Goal: Transaction & Acquisition: Purchase product/service

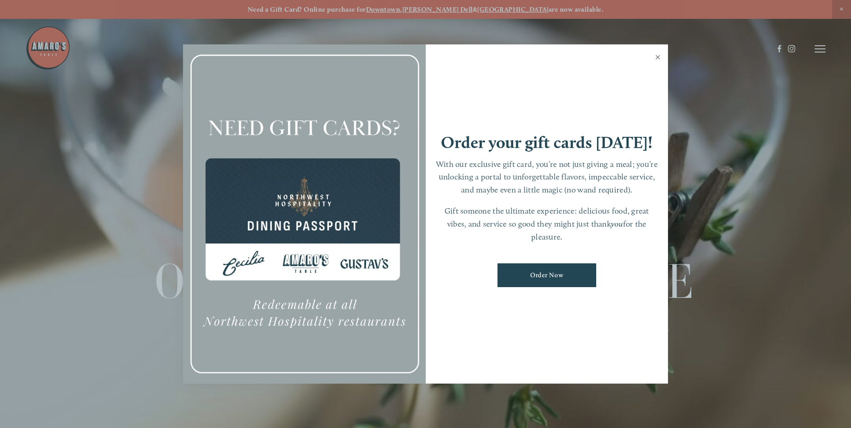
click at [419, 58] on link "Close" at bounding box center [657, 58] width 17 height 25
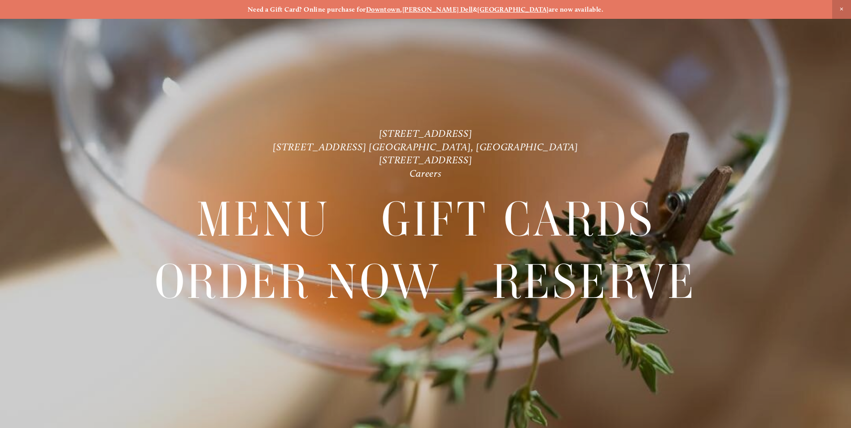
scroll to position [19, 0]
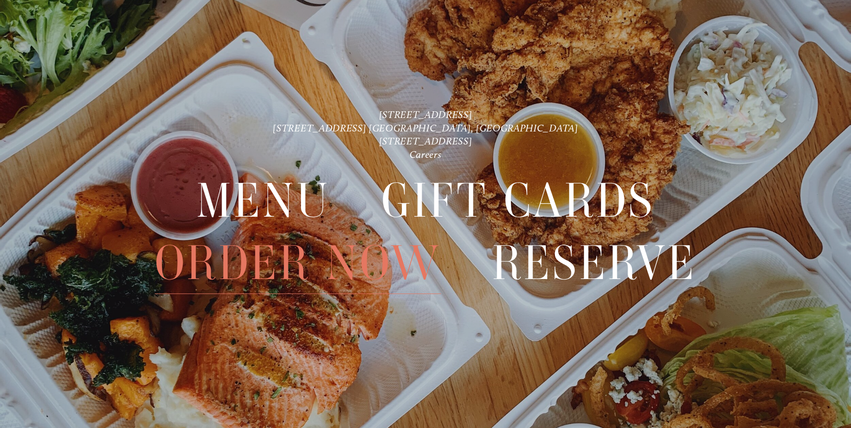
click at [277, 251] on span "Order Now" at bounding box center [298, 262] width 286 height 61
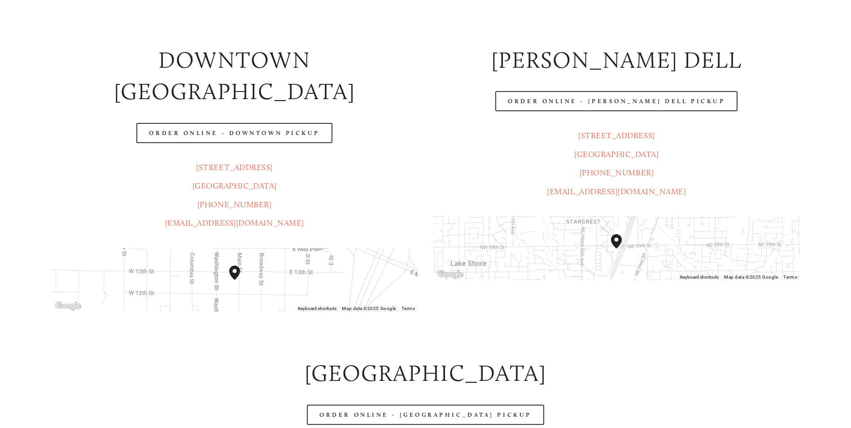
scroll to position [224, 0]
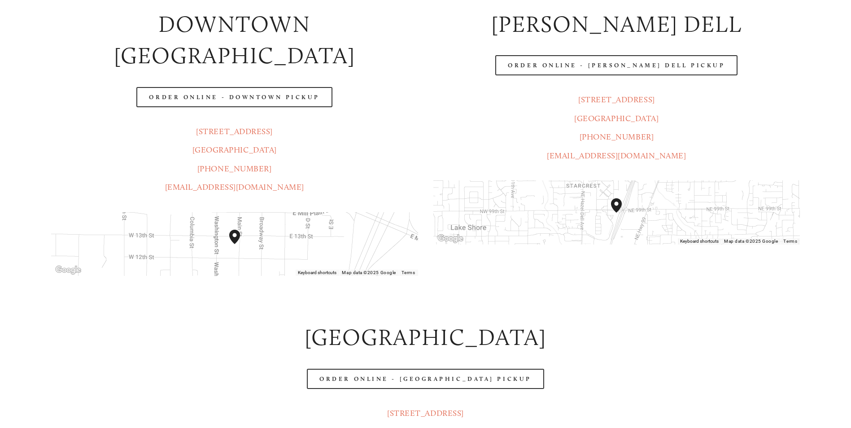
click at [310, 64] on header "Menu Order Now Visit Gallery 0" at bounding box center [425, 27] width 799 height 98
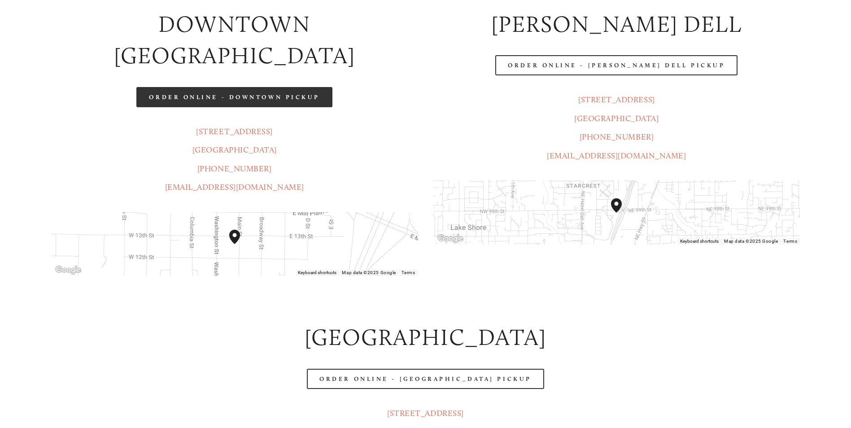
click at [240, 87] on link "Order Online - Downtown pickup" at bounding box center [234, 97] width 196 height 20
